Goal: Find specific page/section: Find specific page/section

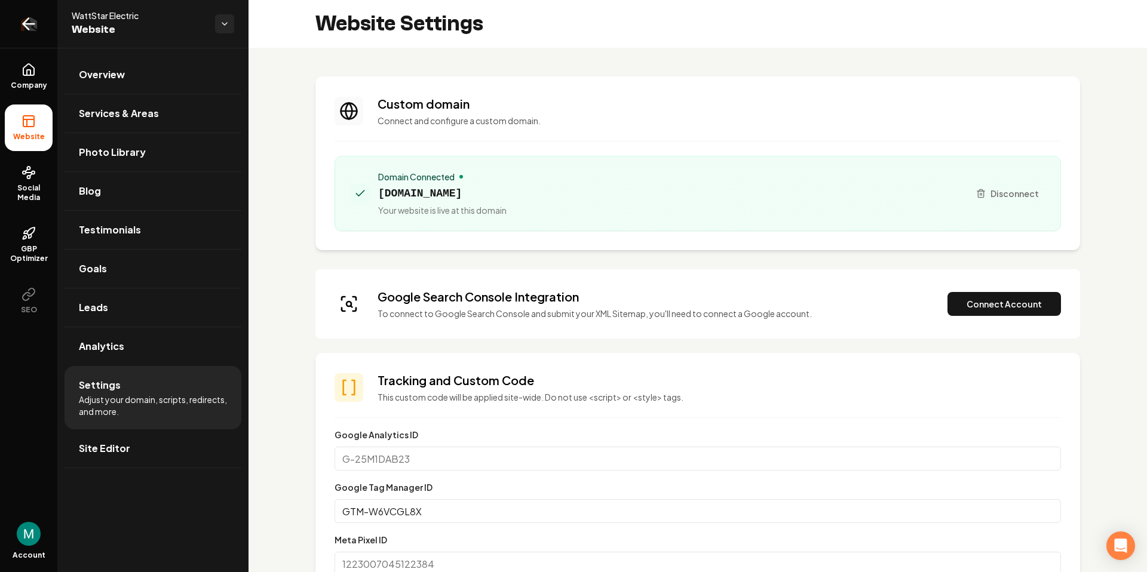
click at [20, 23] on icon "Return to dashboard" at bounding box center [28, 23] width 19 height 19
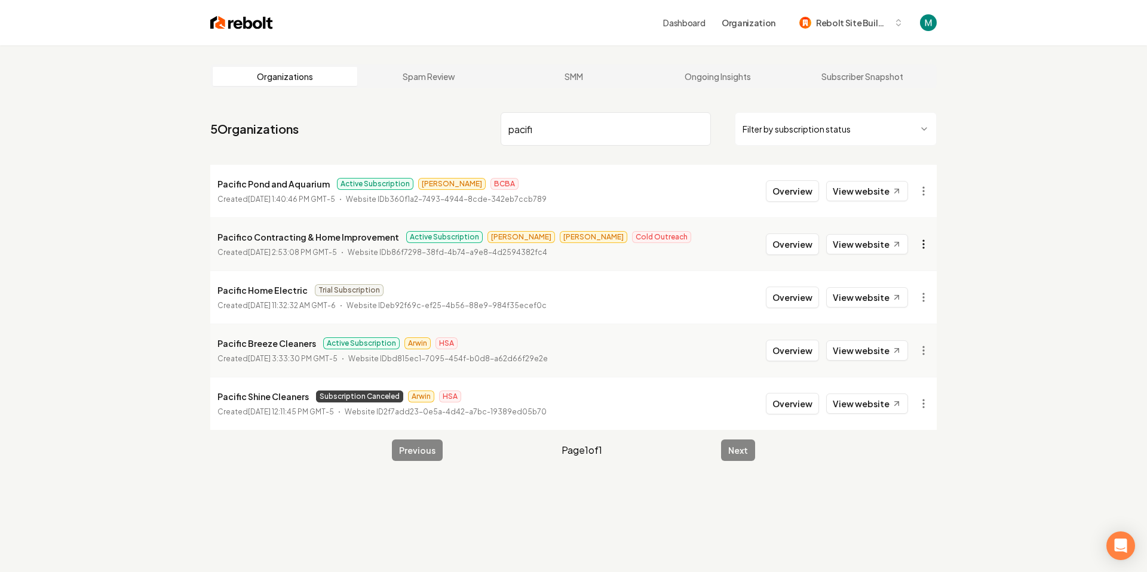
click at [925, 241] on html "Dashboard Organization Rebolt Site Builder Organizations Spam Review SMM Ongoin…" at bounding box center [573, 286] width 1147 height 572
click at [899, 334] on link "View in Clerk" at bounding box center [894, 328] width 76 height 19
click at [527, 131] on input "pacifi" at bounding box center [605, 128] width 210 height 33
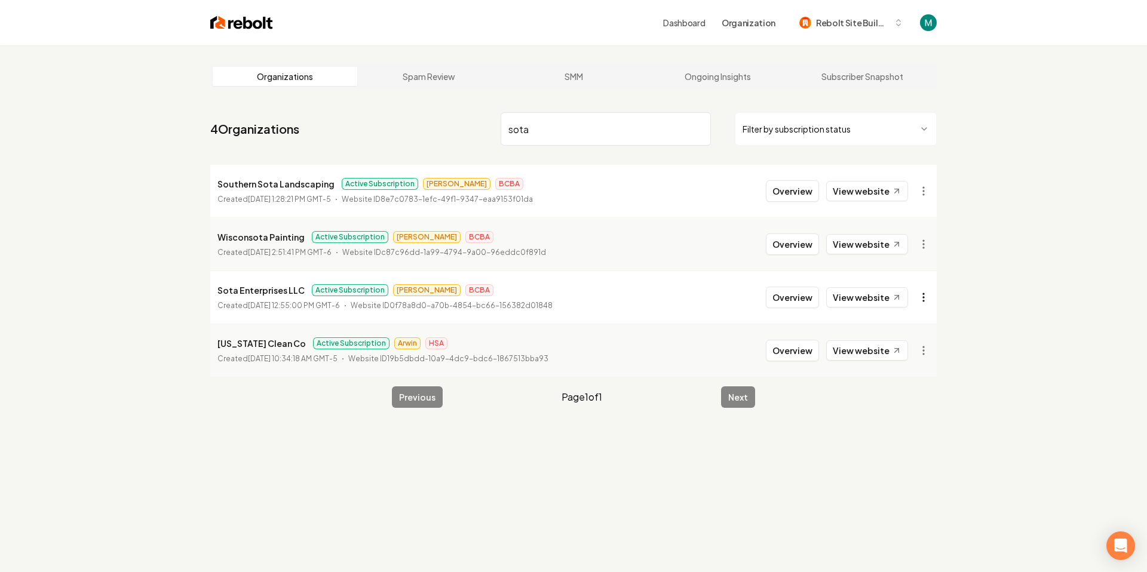
type input "sota"
click at [928, 296] on html "Dashboard Organization Rebolt Site Builder Organizations Spam Review SMM Ongoin…" at bounding box center [573, 286] width 1147 height 572
click at [903, 380] on link "View in Clerk" at bounding box center [894, 381] width 76 height 19
